Goal: Information Seeking & Learning: Check status

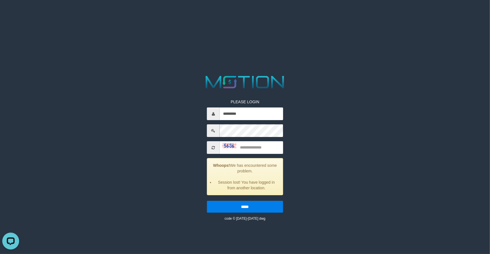
type input "*********"
click at [259, 153] on input "text" at bounding box center [251, 147] width 63 height 13
type input "****"
click at [207, 201] on input "*****" at bounding box center [245, 207] width 76 height 12
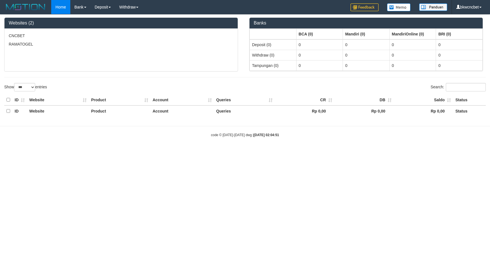
select select "***"
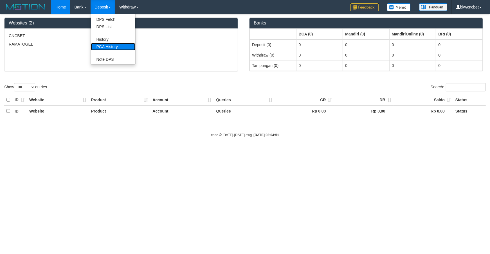
click at [114, 43] on link "PGA History" at bounding box center [113, 46] width 44 height 7
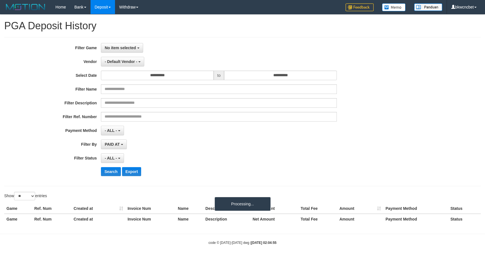
select select
select select "**"
click at [129, 42] on div "**********" at bounding box center [242, 111] width 477 height 149
click at [128, 44] on button "No item selected" at bounding box center [122, 48] width 42 height 10
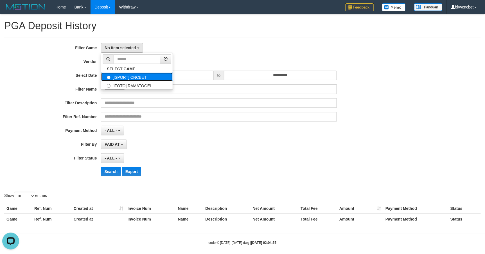
click at [123, 74] on label "[ISPORT] CNCBET" at bounding box center [136, 77] width 71 height 8
select select "****"
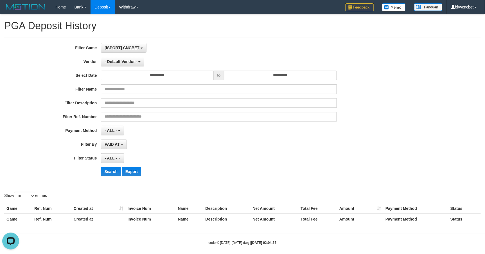
scroll to position [5, 0]
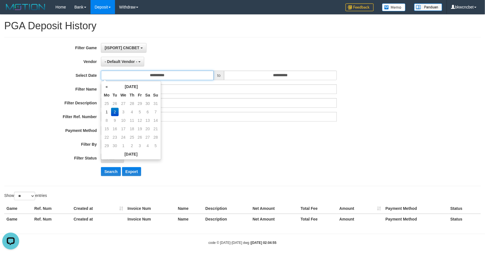
click at [131, 78] on input "**********" at bounding box center [157, 76] width 113 height 10
click at [156, 103] on td "31" at bounding box center [156, 103] width 8 height 8
type input "**********"
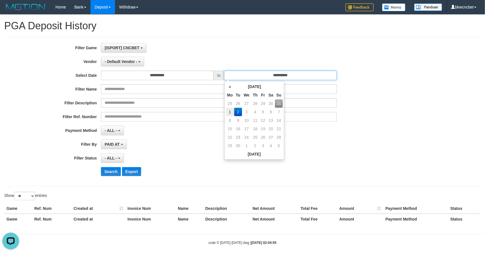
click at [272, 77] on input "**********" at bounding box center [280, 76] width 113 height 10
click at [279, 103] on td "31" at bounding box center [279, 103] width 8 height 8
type input "**********"
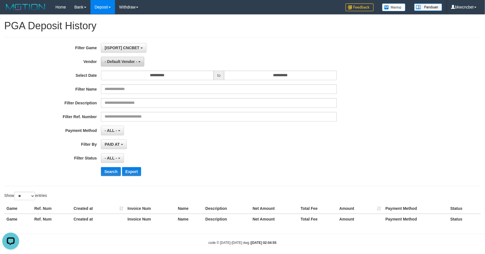
click at [128, 63] on span "- Default Vendor -" at bounding box center [121, 61] width 33 height 5
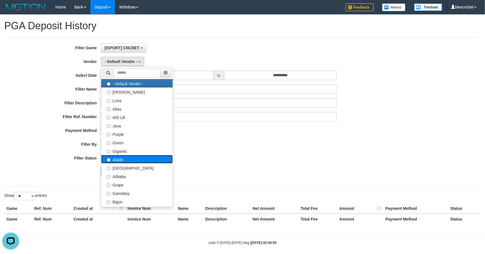
click at [129, 162] on label "Aladin" at bounding box center [136, 159] width 71 height 8
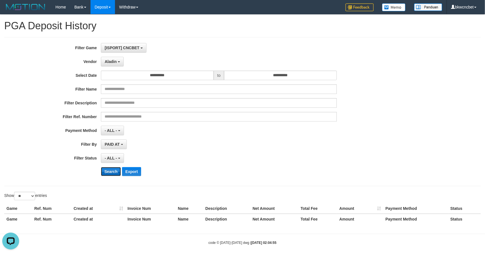
click at [113, 168] on button "Search" at bounding box center [111, 171] width 20 height 9
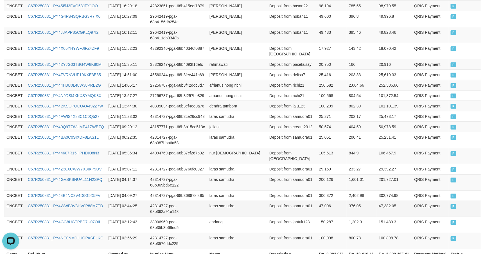
scroll to position [316, 0]
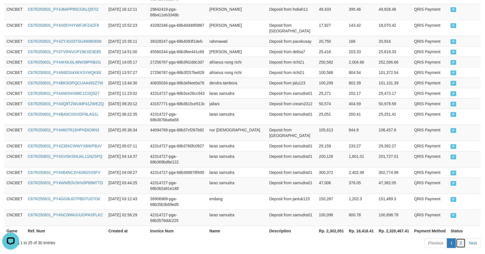
click at [462, 239] on link "2" at bounding box center [461, 244] width 10 height 10
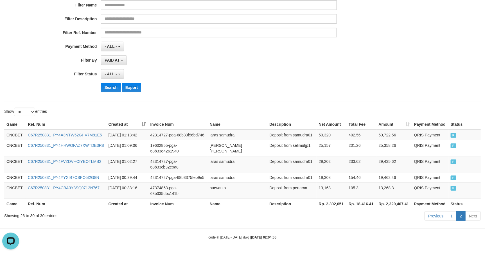
scroll to position [73, 0]
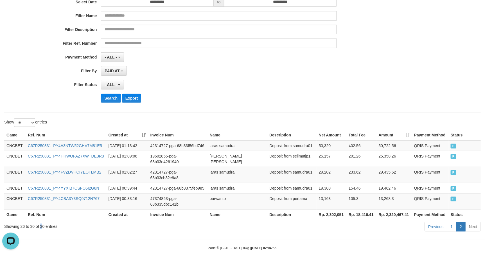
copy div "3"
copy div "30"
click at [43, 221] on div "Showing 26 to 30 of 30 entries" at bounding box center [101, 225] width 194 height 8
copy th "2,302,051"
drag, startPoint x: 325, startPoint y: 203, endPoint x: 344, endPoint y: 202, distance: 19.2
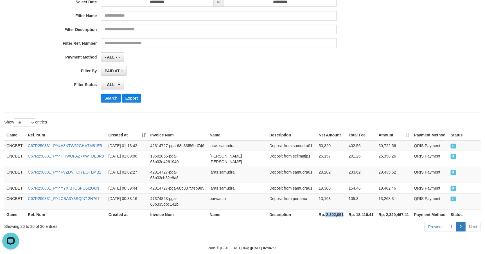
click at [344, 209] on th "Rp. 2,302,051" at bounding box center [332, 214] width 30 height 10
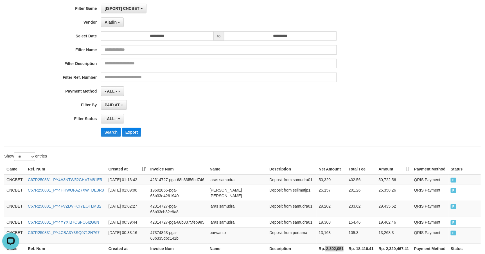
scroll to position [0, 0]
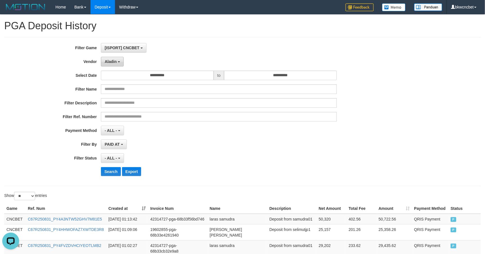
click at [117, 63] on button "Aladin" at bounding box center [112, 62] width 23 height 10
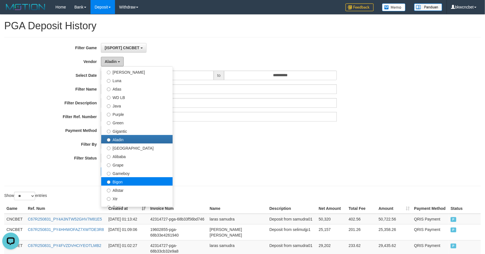
scroll to position [31, 0]
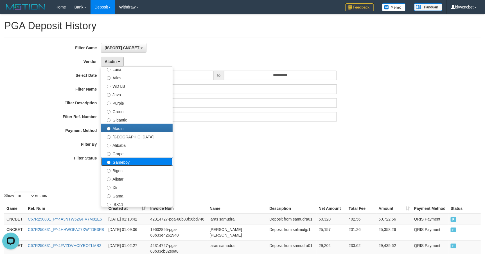
click at [138, 162] on label "Gameboy" at bounding box center [136, 162] width 71 height 8
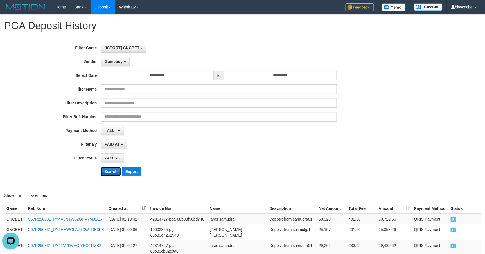
click at [109, 168] on button "Search" at bounding box center [111, 171] width 20 height 9
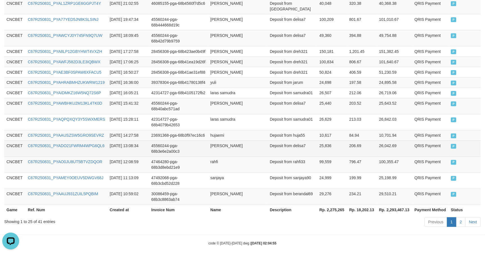
scroll to position [361, 0]
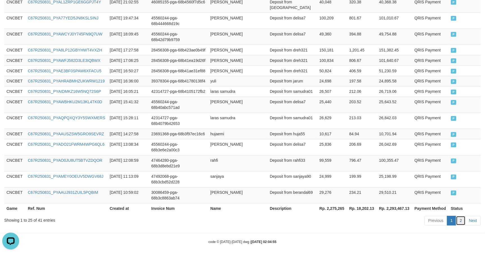
click at [459, 216] on link "2" at bounding box center [461, 221] width 10 height 10
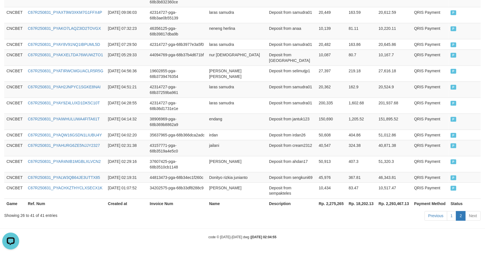
scroll to position [222, 0]
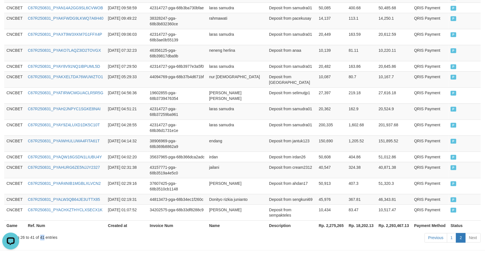
copy div "41"
drag, startPoint x: 41, startPoint y: 215, endPoint x: 44, endPoint y: 216, distance: 3.9
click at [44, 233] on div "Showing 26 to 41 of 41 entries" at bounding box center [101, 237] width 194 height 8
copy th "2,275,265"
drag, startPoint x: 325, startPoint y: 202, endPoint x: 345, endPoint y: 200, distance: 19.5
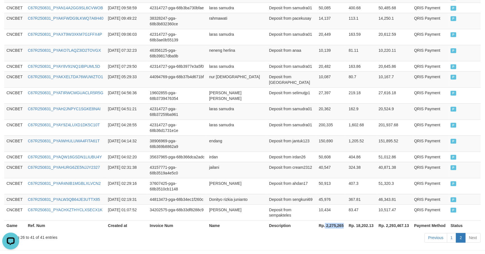
click at [345, 221] on th "Rp. 2,275,265" at bounding box center [332, 226] width 30 height 10
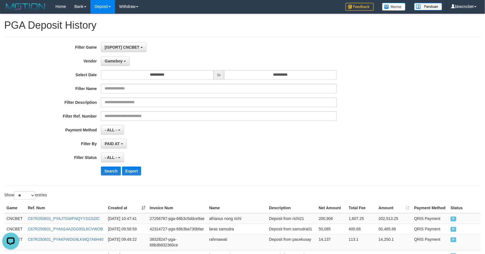
scroll to position [0, 0]
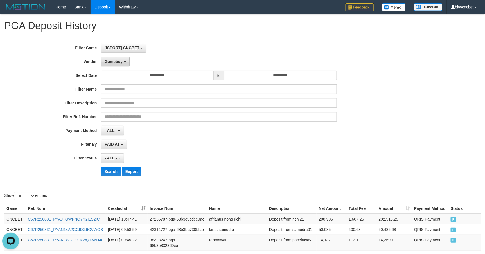
click at [118, 63] on span "Gameboy" at bounding box center [114, 61] width 18 height 5
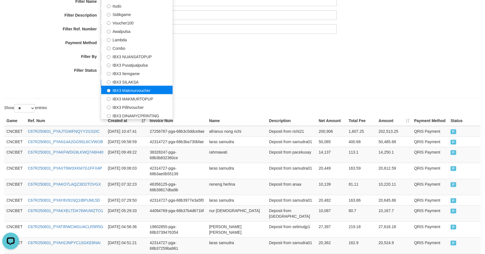
scroll to position [125, 0]
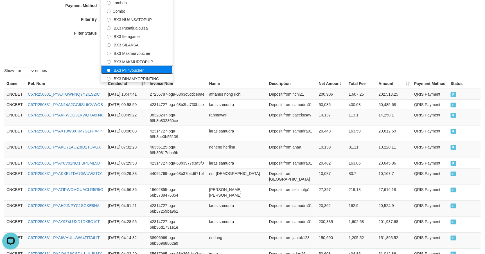
click at [145, 72] on label "IBX3 Pilihvoucher" at bounding box center [136, 70] width 71 height 8
select select "**********"
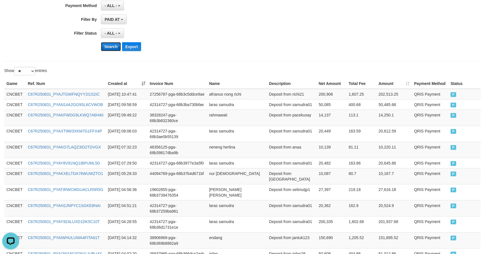
click at [111, 46] on button "Search" at bounding box center [111, 46] width 20 height 9
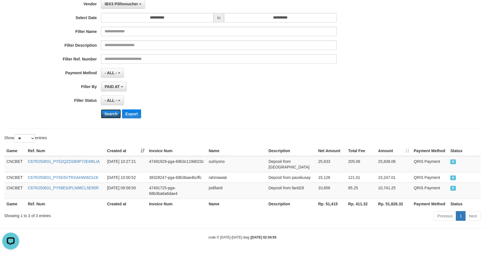
scroll to position [47, 0]
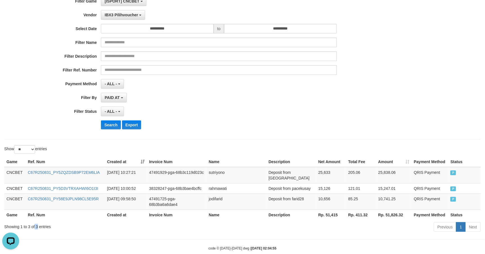
copy div "3"
copy div "3 e"
copy div "3"
drag, startPoint x: 35, startPoint y: 216, endPoint x: 39, endPoint y: 214, distance: 4.3
click at [39, 222] on div "Showing 1 to 3 of 3 entries" at bounding box center [101, 226] width 194 height 8
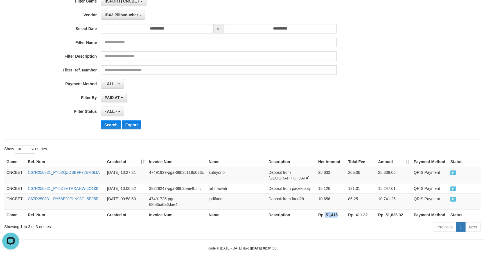
copy th "51,415"
drag, startPoint x: 325, startPoint y: 203, endPoint x: 340, endPoint y: 202, distance: 15.0
click at [342, 210] on th "Rp. 51,415" at bounding box center [331, 215] width 30 height 10
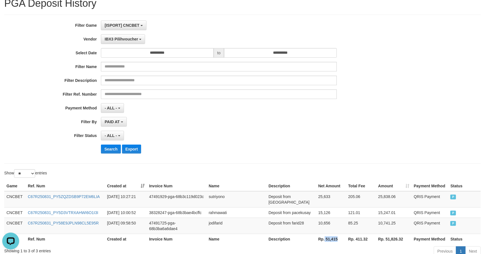
scroll to position [0, 0]
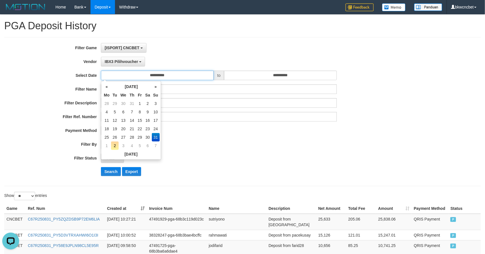
click at [159, 77] on input "**********" at bounding box center [157, 76] width 113 height 10
click at [107, 144] on td "1" at bounding box center [106, 146] width 8 height 8
type input "**********"
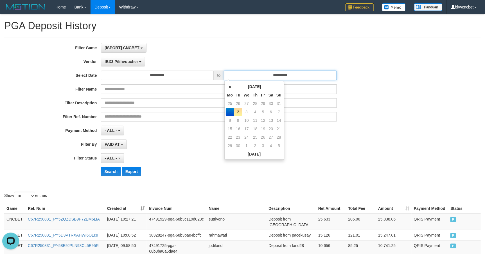
click at [268, 76] on input "**********" at bounding box center [280, 76] width 113 height 10
click at [227, 111] on td "1" at bounding box center [230, 112] width 8 height 8
click at [230, 111] on td "1" at bounding box center [230, 112] width 8 height 8
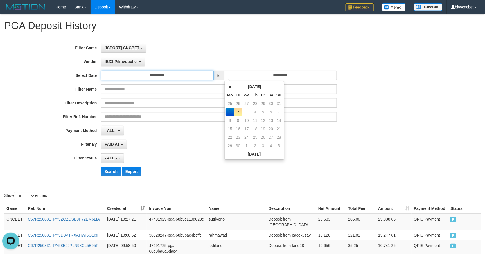
click at [161, 78] on input "**********" at bounding box center [157, 76] width 113 height 10
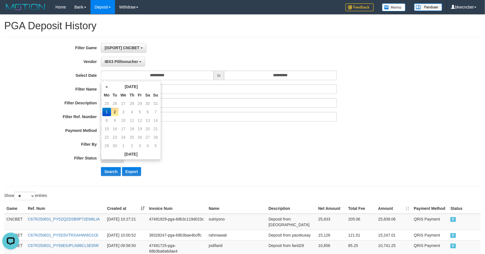
click at [107, 113] on td "1" at bounding box center [106, 112] width 8 height 8
drag, startPoint x: 295, startPoint y: 75, endPoint x: 299, endPoint y: 80, distance: 6.6
click at [298, 76] on input "**********" at bounding box center [280, 76] width 113 height 10
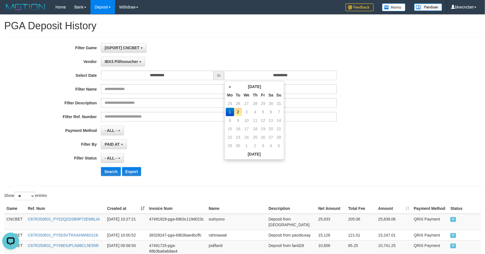
click at [232, 112] on td "1" at bounding box center [230, 112] width 8 height 8
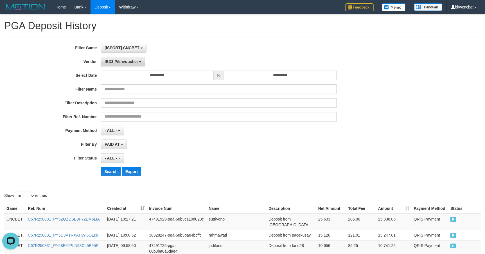
click at [114, 62] on span "IBX3 Pilihvoucher" at bounding box center [121, 61] width 33 height 5
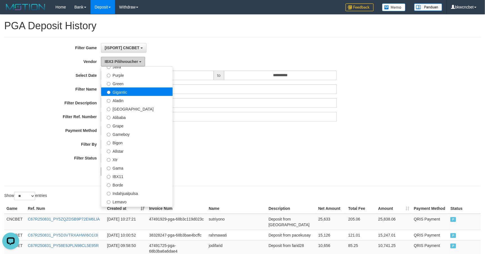
scroll to position [28, 0]
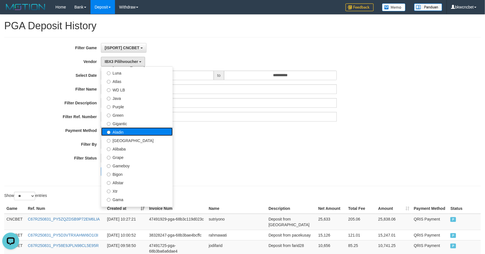
click at [124, 133] on label "Aladin" at bounding box center [136, 131] width 71 height 8
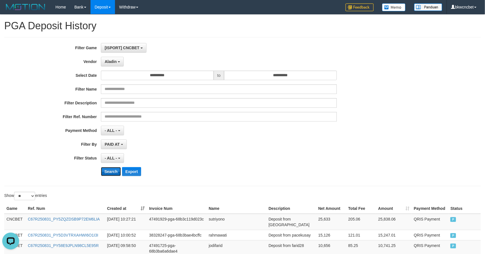
click at [114, 173] on button "Search" at bounding box center [111, 171] width 20 height 9
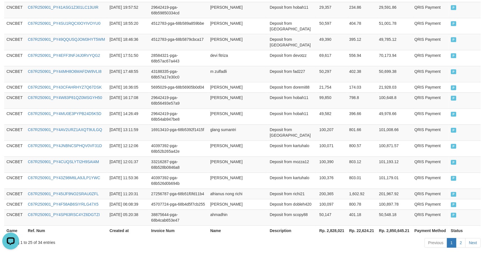
scroll to position [355, 0]
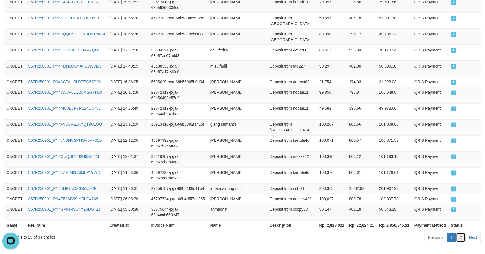
click at [459, 233] on link "2" at bounding box center [461, 238] width 10 height 10
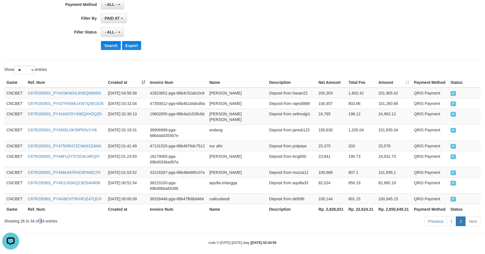
copy div "3"
drag, startPoint x: 41, startPoint y: 215, endPoint x: 44, endPoint y: 214, distance: 3.7
click at [44, 216] on div "Showing 26 to 34 of 34 entries" at bounding box center [101, 220] width 194 height 8
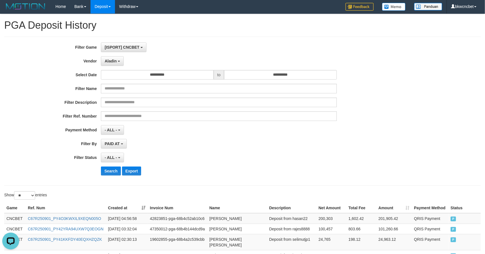
scroll to position [0, 0]
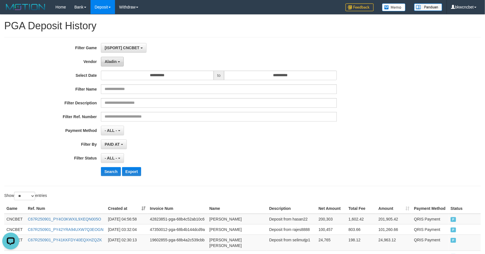
click at [111, 62] on span "Aladin" at bounding box center [111, 61] width 12 height 5
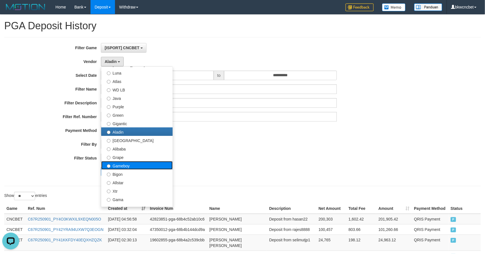
click at [137, 165] on label "Gameboy" at bounding box center [136, 165] width 71 height 8
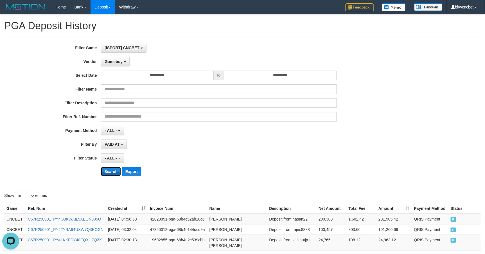
click at [113, 173] on button "Search" at bounding box center [111, 171] width 20 height 9
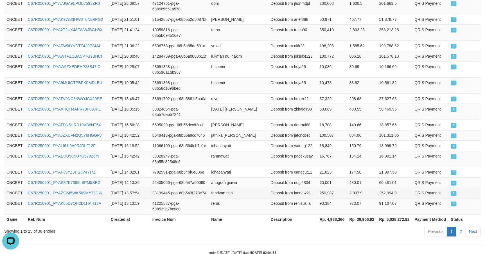
scroll to position [338, 0]
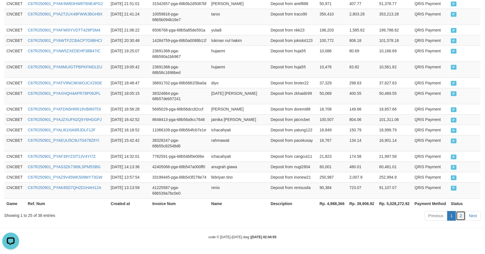
drag, startPoint x: 463, startPoint y: 216, endPoint x: 444, endPoint y: 216, distance: 19.1
click at [463, 216] on link "2" at bounding box center [461, 216] width 10 height 10
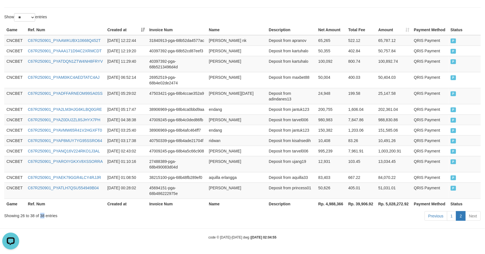
drag, startPoint x: 40, startPoint y: 214, endPoint x: 44, endPoint y: 214, distance: 3.9
click at [44, 214] on div "Showing 26 to 38 of 38 entries" at bounding box center [101, 215] width 194 height 8
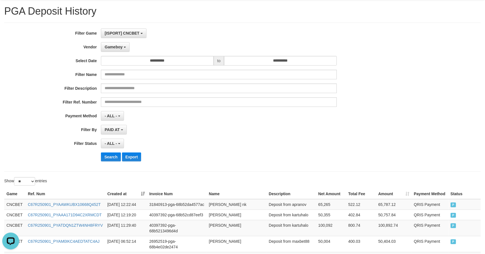
scroll to position [0, 0]
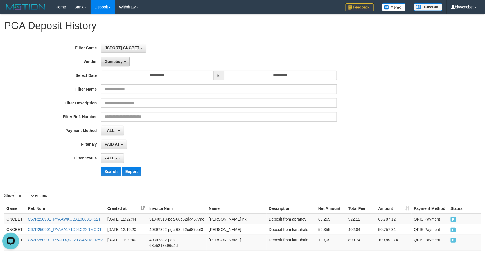
click at [119, 62] on span "Gameboy" at bounding box center [114, 61] width 18 height 5
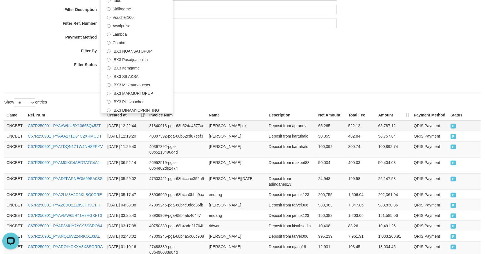
scroll to position [94, 0]
click at [147, 101] on label "IBX3 Pilihvoucher" at bounding box center [136, 101] width 71 height 8
select select "**********"
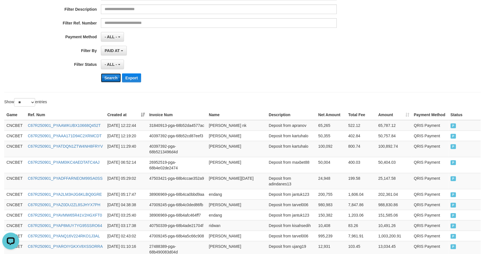
click at [116, 79] on button "Search" at bounding box center [111, 77] width 20 height 9
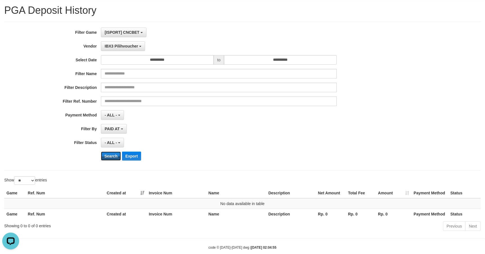
scroll to position [0, 0]
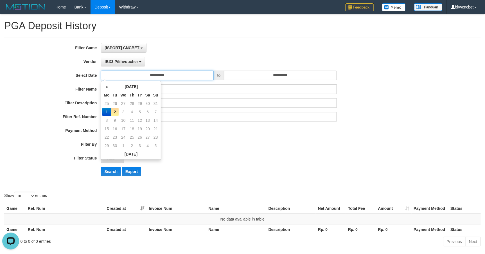
click at [166, 76] on input "**********" at bounding box center [157, 76] width 113 height 10
click at [118, 112] on td "2" at bounding box center [115, 112] width 8 height 8
type input "**********"
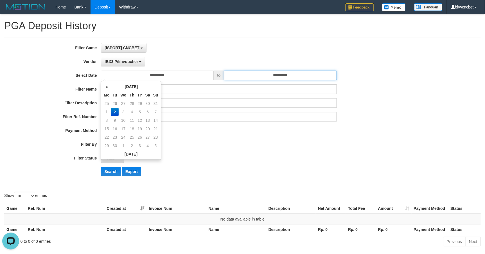
click at [264, 78] on input "**********" at bounding box center [280, 76] width 113 height 10
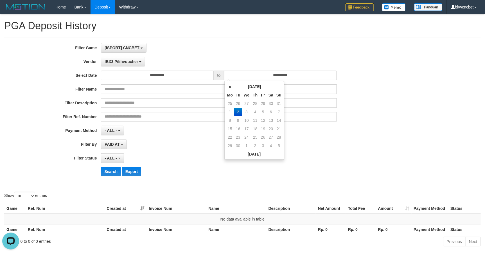
click at [237, 112] on td "2" at bounding box center [238, 112] width 8 height 8
click at [123, 61] on span "IBX3 Pilihvoucher" at bounding box center [121, 61] width 33 height 5
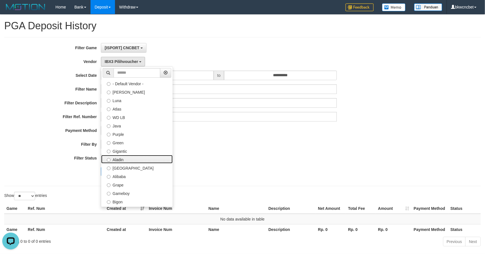
drag, startPoint x: 145, startPoint y: 160, endPoint x: 129, endPoint y: 179, distance: 25.2
click at [144, 160] on label "Aladin" at bounding box center [136, 159] width 71 height 8
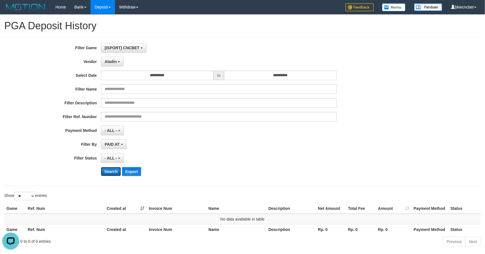
click at [115, 174] on button "Search" at bounding box center [111, 171] width 20 height 9
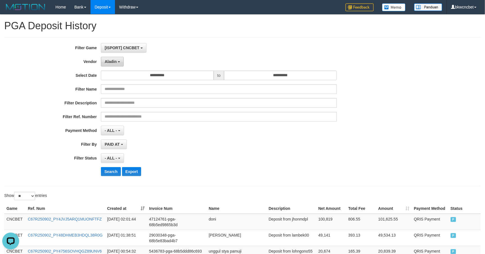
drag, startPoint x: 109, startPoint y: 59, endPoint x: 125, endPoint y: 109, distance: 53.1
click at [109, 60] on button "Aladin" at bounding box center [112, 62] width 23 height 10
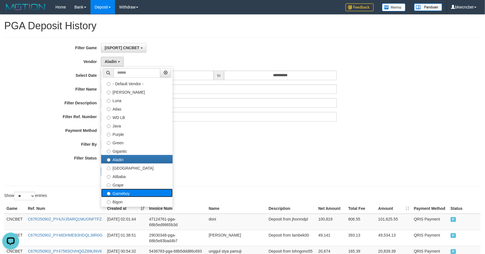
click at [127, 193] on label "Gameboy" at bounding box center [136, 193] width 71 height 8
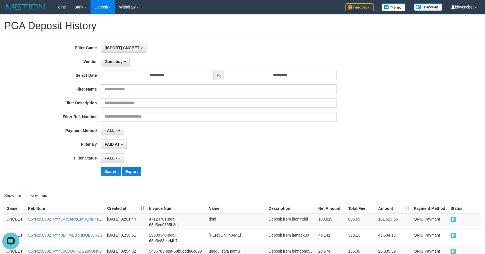
click at [108, 176] on div "**********" at bounding box center [202, 111] width 405 height 137
click at [108, 175] on button "Search" at bounding box center [111, 171] width 20 height 9
click at [112, 174] on button "Search" at bounding box center [111, 171] width 20 height 9
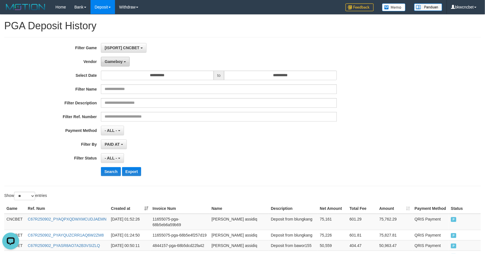
click at [117, 62] on span "Gameboy" at bounding box center [114, 61] width 18 height 5
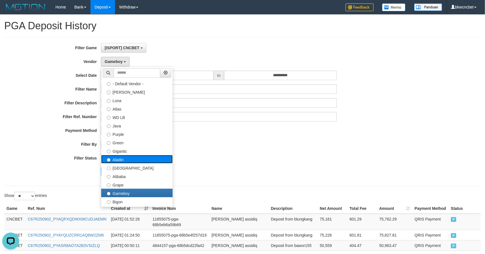
click at [138, 156] on label "Aladin" at bounding box center [136, 159] width 71 height 8
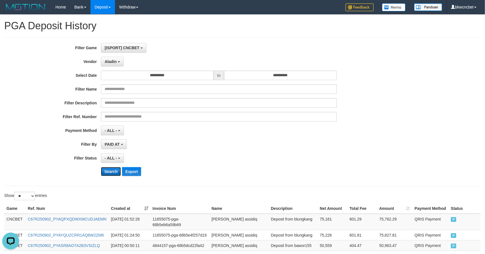
click at [115, 172] on button "Search" at bounding box center [111, 171] width 20 height 9
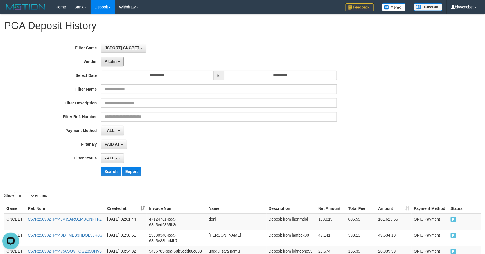
drag, startPoint x: 116, startPoint y: 58, endPoint x: 115, endPoint y: 68, distance: 10.7
click at [116, 58] on button "Aladin" at bounding box center [112, 62] width 23 height 10
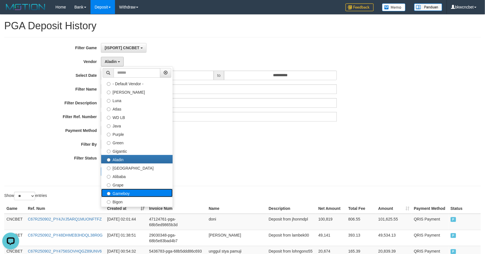
click at [134, 193] on label "Gameboy" at bounding box center [136, 193] width 71 height 8
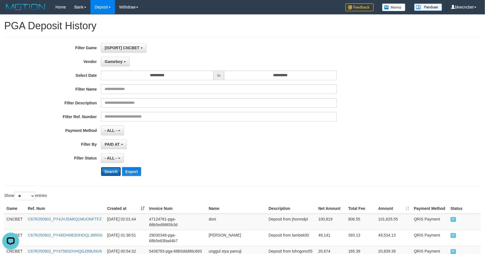
click at [112, 173] on button "Search" at bounding box center [111, 171] width 20 height 9
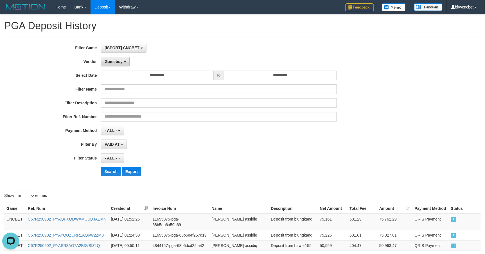
click at [115, 59] on span "Gameboy" at bounding box center [114, 61] width 18 height 5
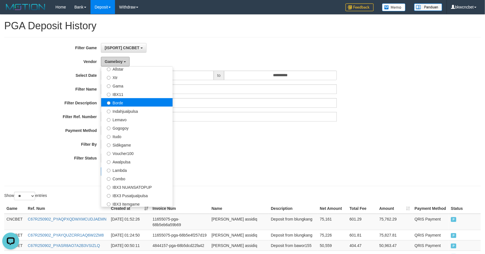
scroll to position [184, 0]
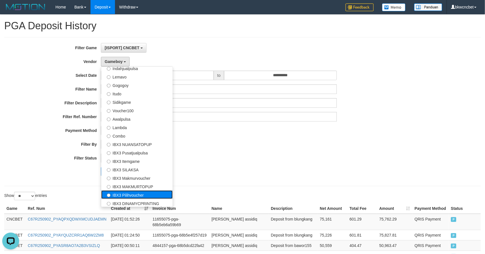
click at [145, 194] on label "IBX3 Pilihvoucher" at bounding box center [136, 195] width 71 height 8
select select "**********"
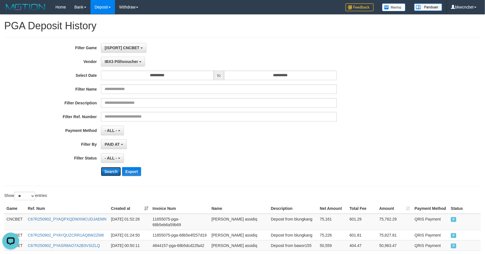
click at [107, 170] on button "Search" at bounding box center [111, 171] width 20 height 9
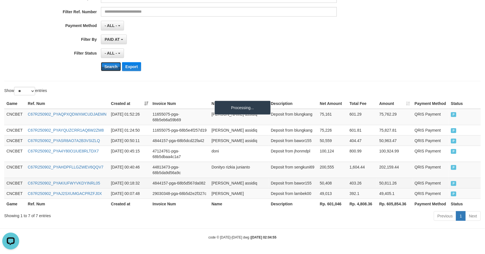
scroll to position [26, 0]
